Goal: Task Accomplishment & Management: Manage account settings

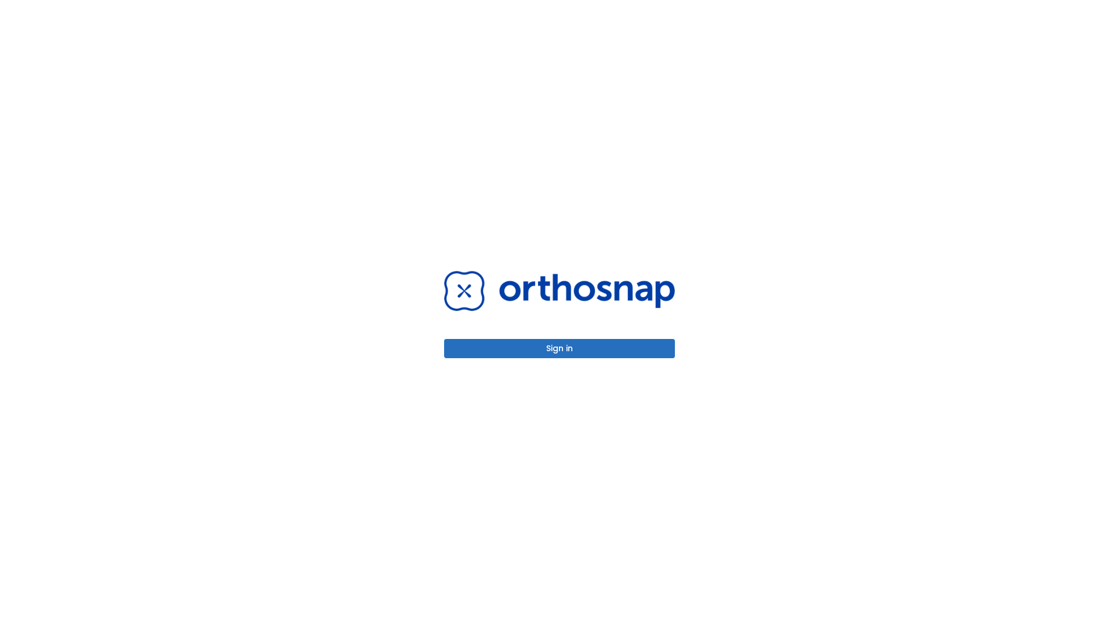
click at [560, 349] on button "Sign in" at bounding box center [559, 348] width 231 height 19
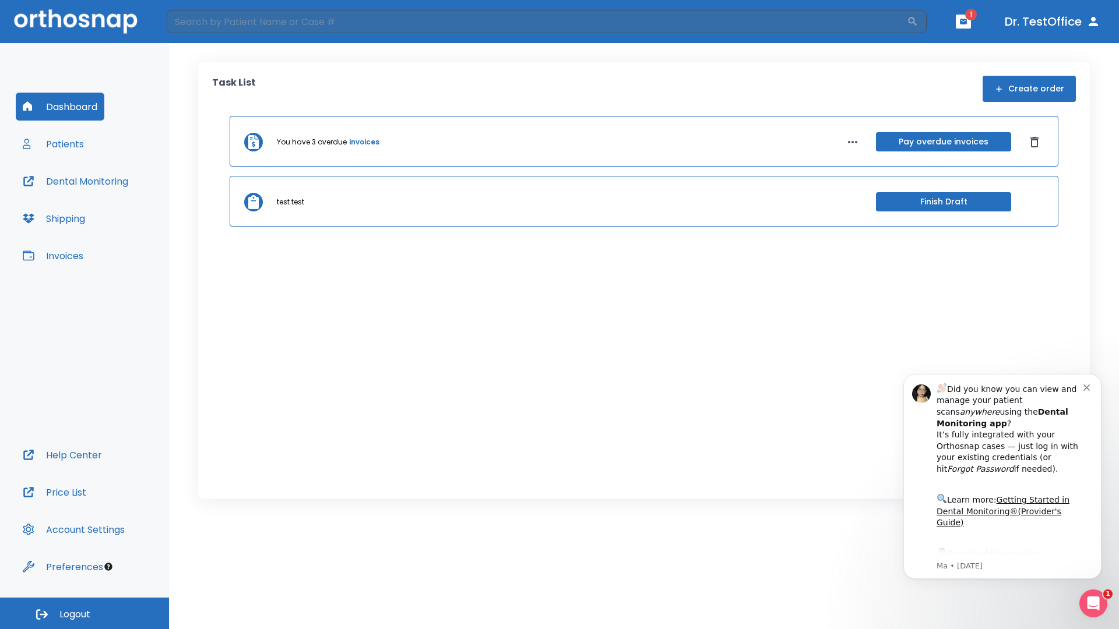
click at [85, 614] on span "Logout" at bounding box center [74, 614] width 31 height 13
